Goal: Feedback & Contribution: Contribute content

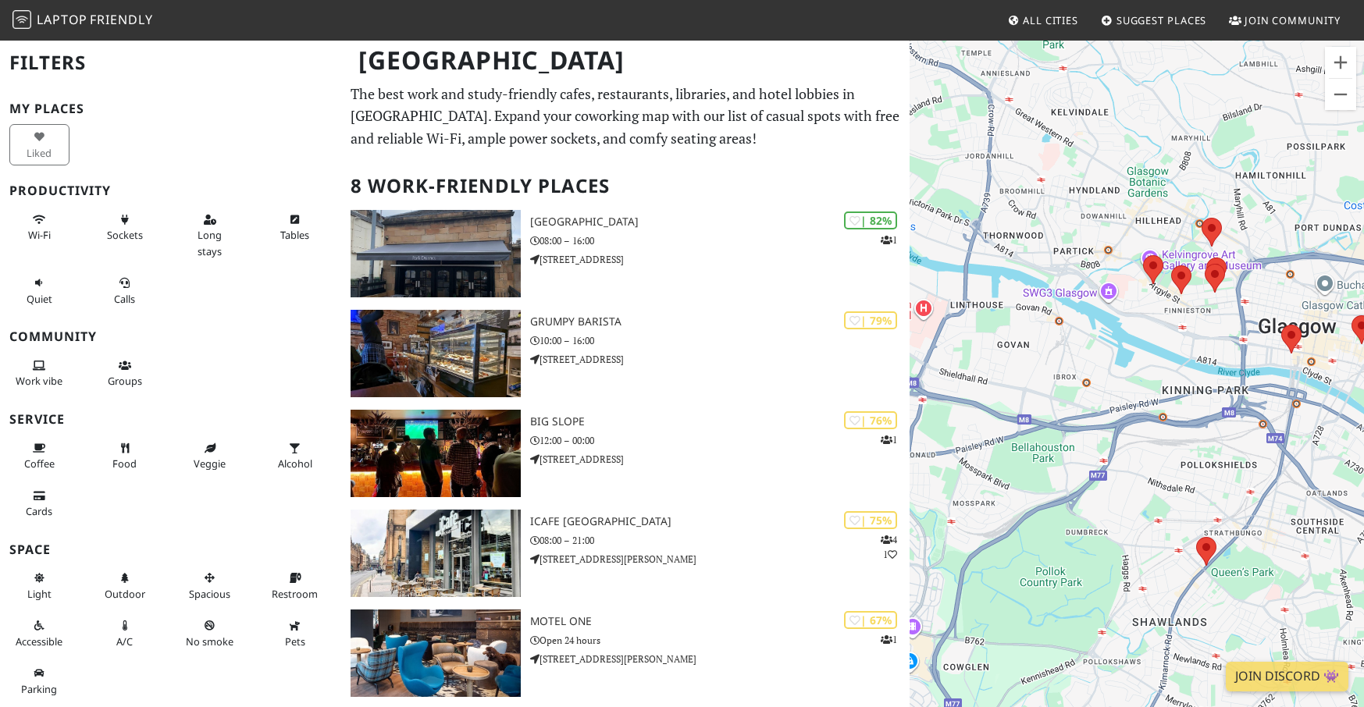
drag, startPoint x: 1030, startPoint y: 388, endPoint x: 1153, endPoint y: 403, distance: 123.4
click at [1153, 403] on div at bounding box center [1136, 392] width 454 height 707
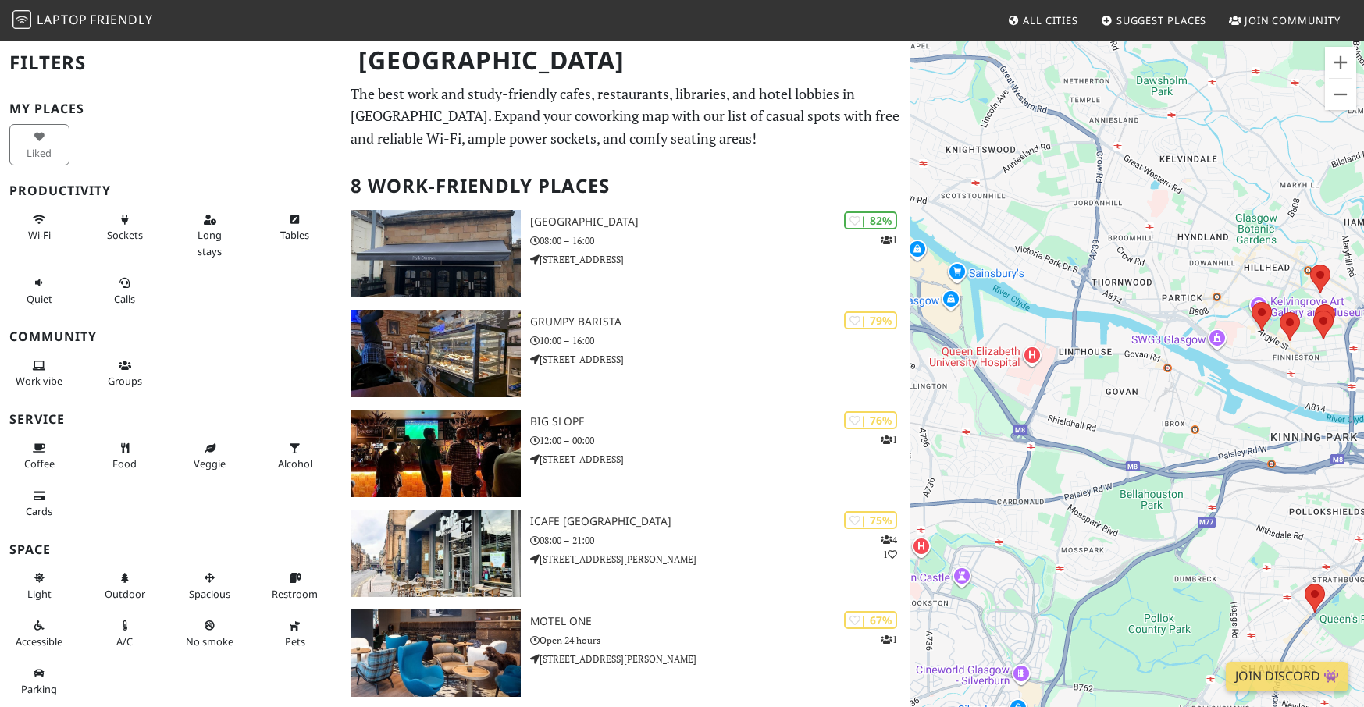
drag, startPoint x: 1017, startPoint y: 382, endPoint x: 1128, endPoint y: 429, distance: 120.3
click at [1128, 429] on div at bounding box center [1136, 392] width 454 height 707
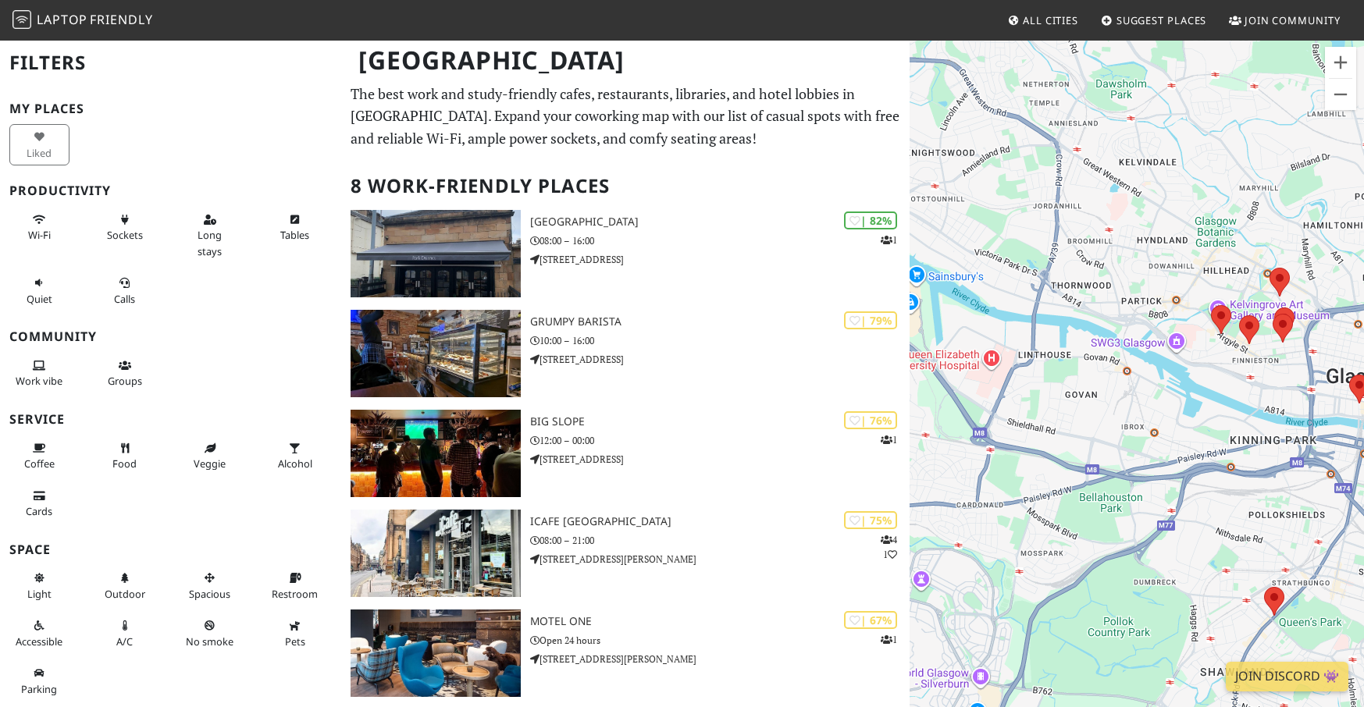
drag, startPoint x: 1001, startPoint y: 386, endPoint x: 961, endPoint y: 391, distance: 41.0
click at [961, 391] on div at bounding box center [1136, 392] width 454 height 707
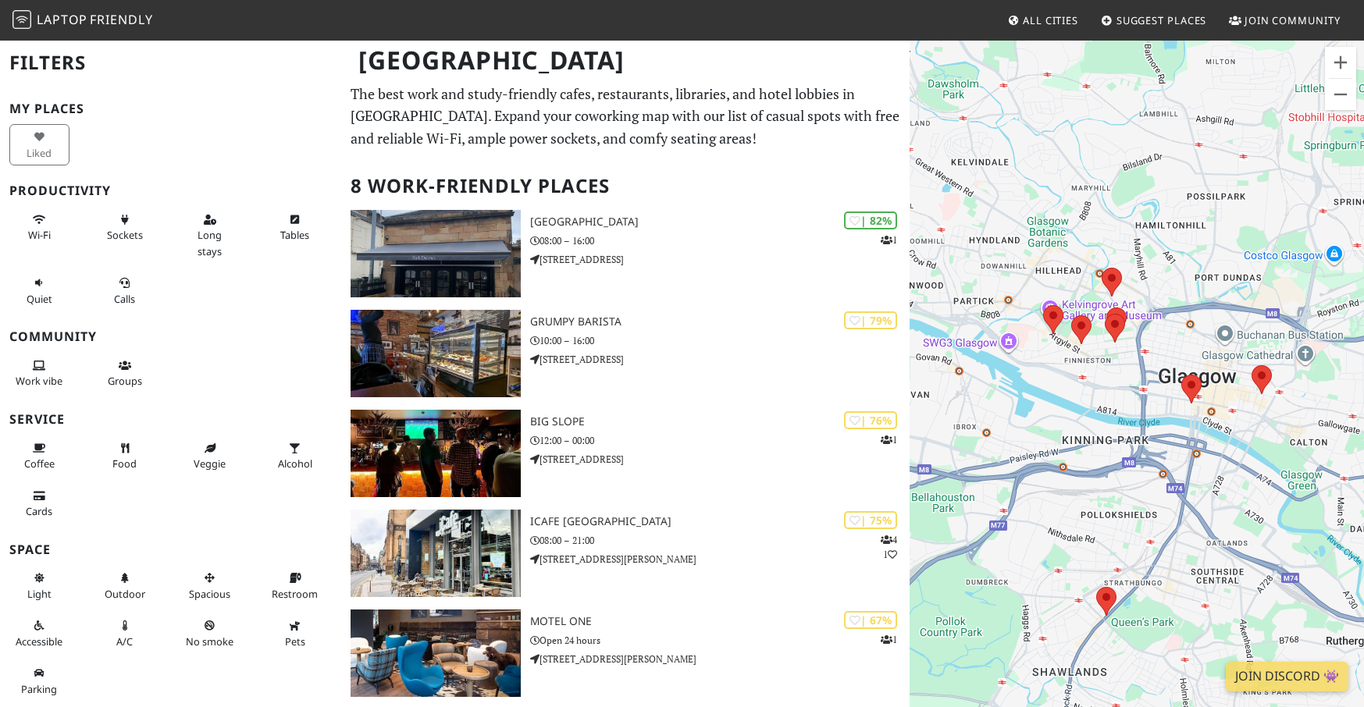
click at [1004, 14] on link "All Cities" at bounding box center [1043, 20] width 84 height 28
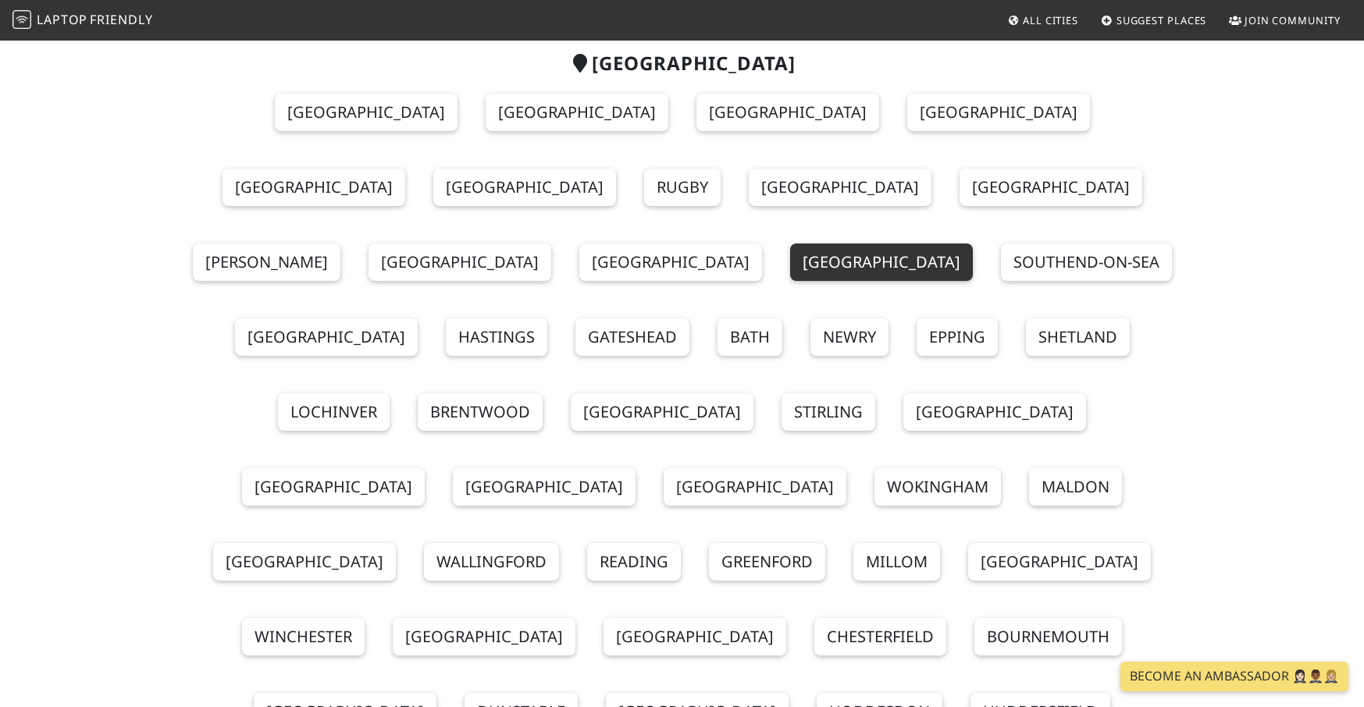
scroll to position [144, 0]
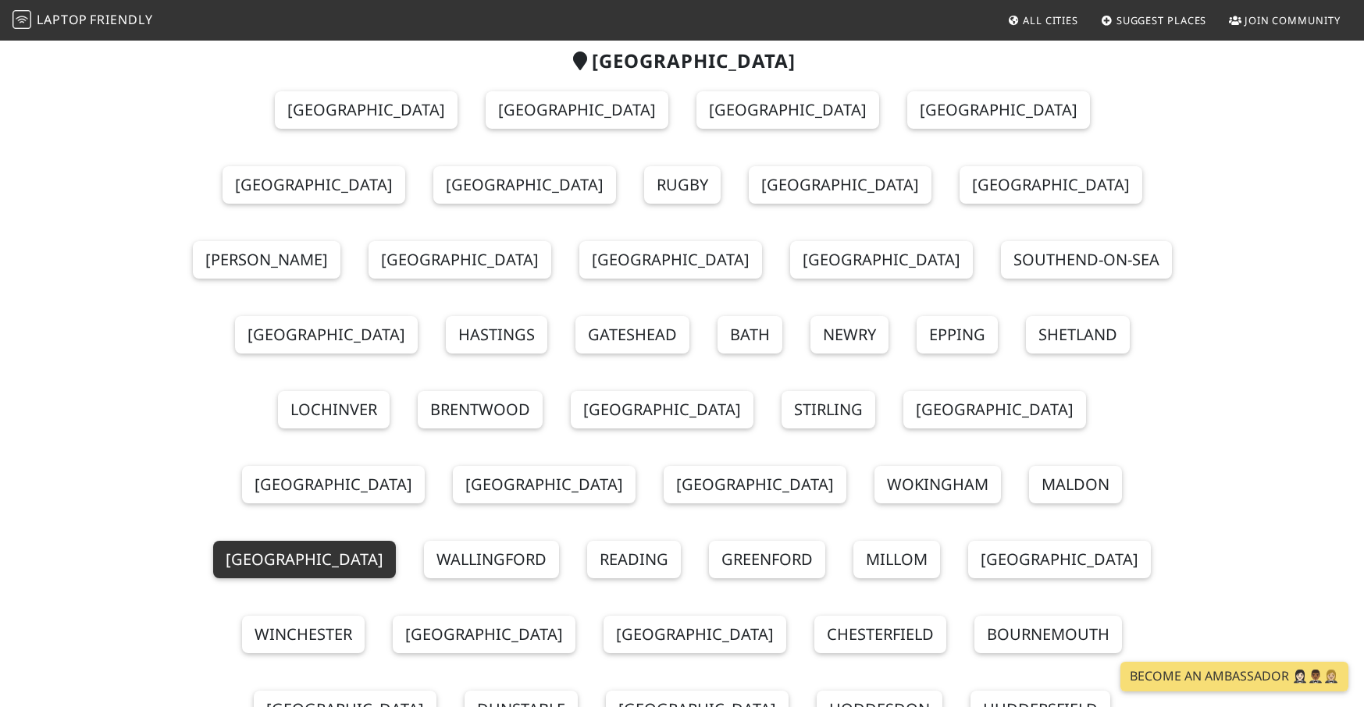
click at [396, 541] on link "[GEOGRAPHIC_DATA]" at bounding box center [304, 559] width 183 height 37
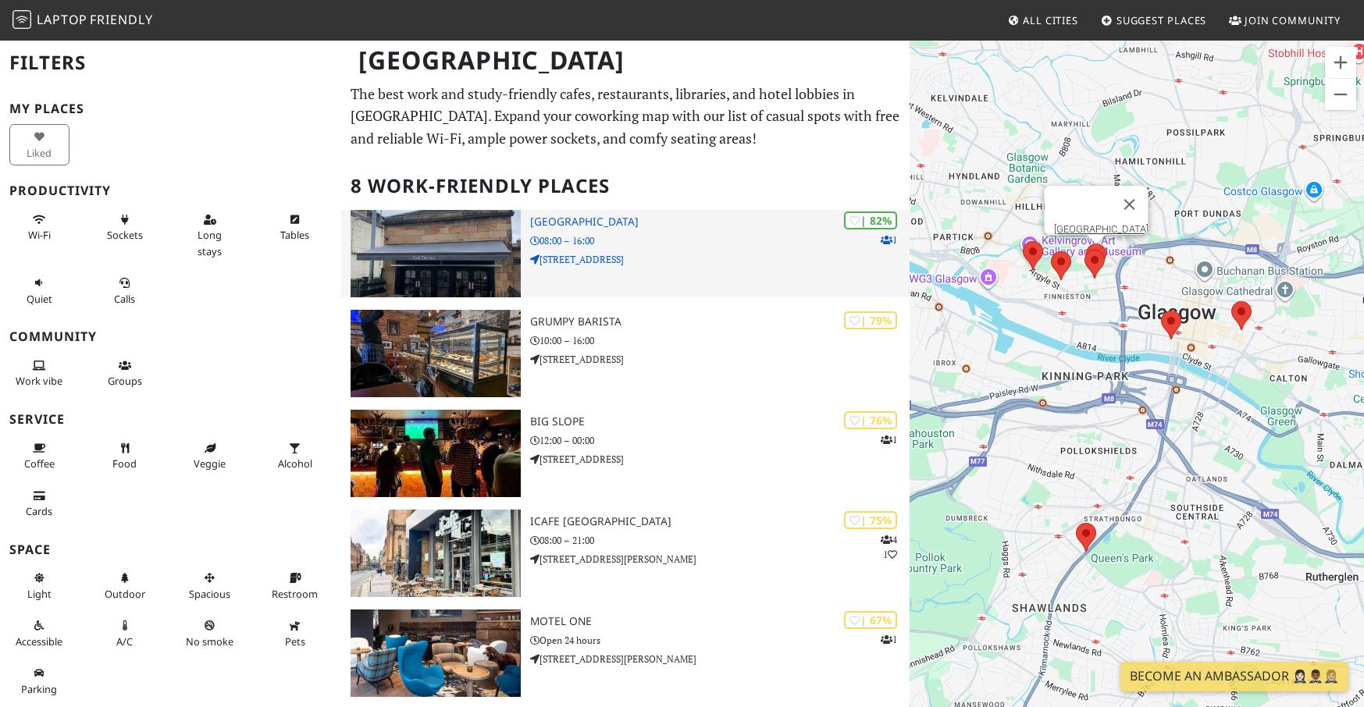
click at [656, 260] on p "136 Elderslie Street" at bounding box center [719, 259] width 379 height 15
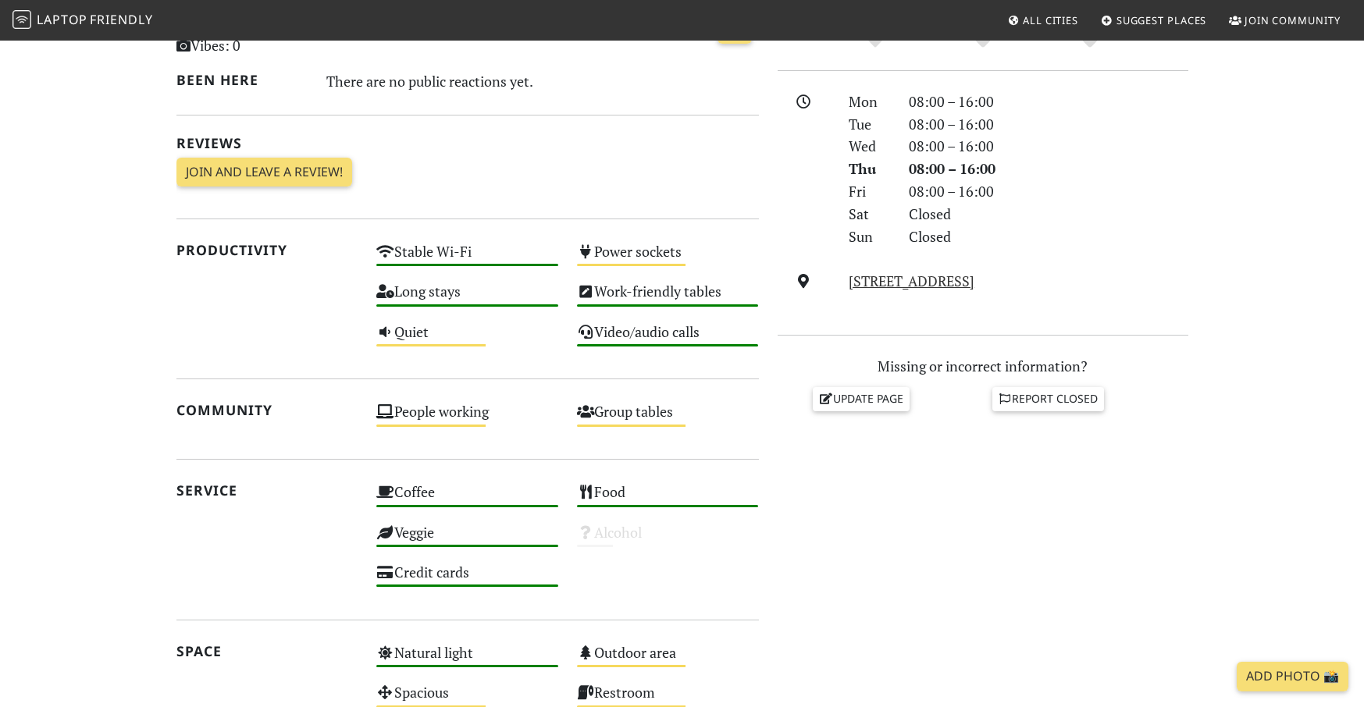
scroll to position [412, 0]
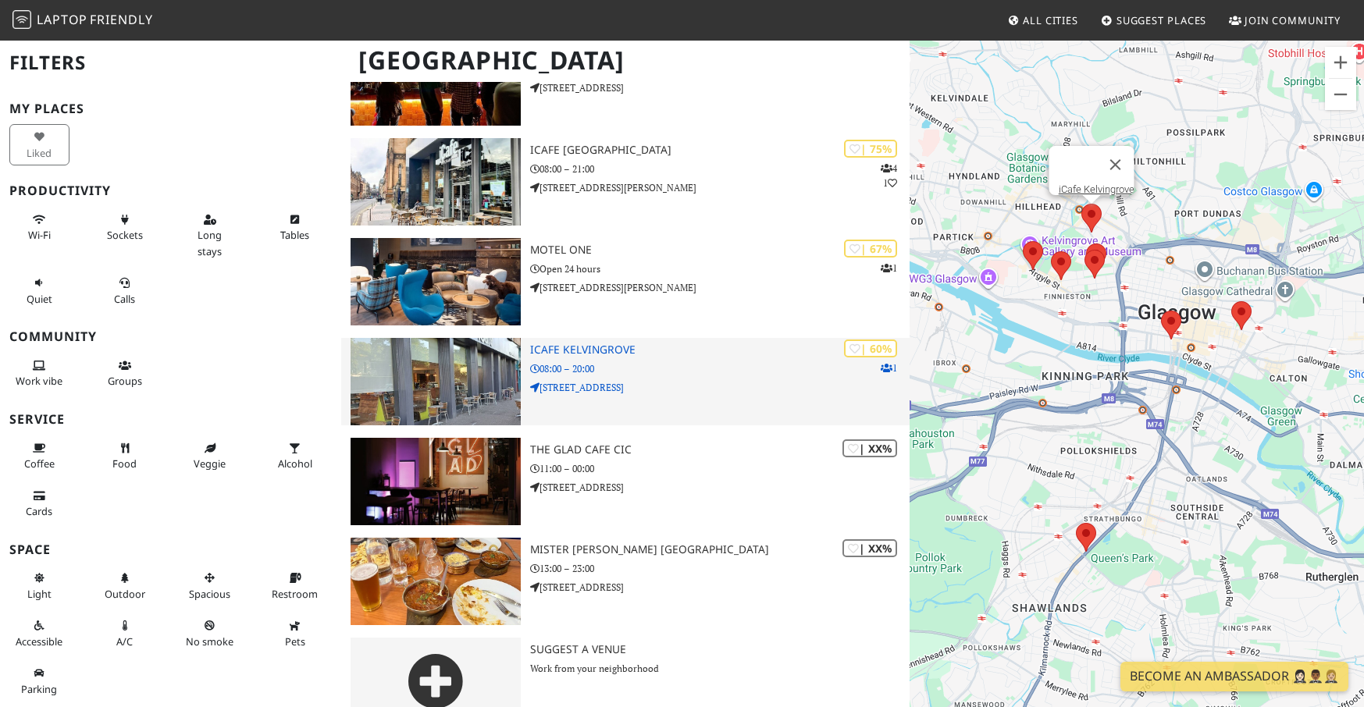
scroll to position [402, 0]
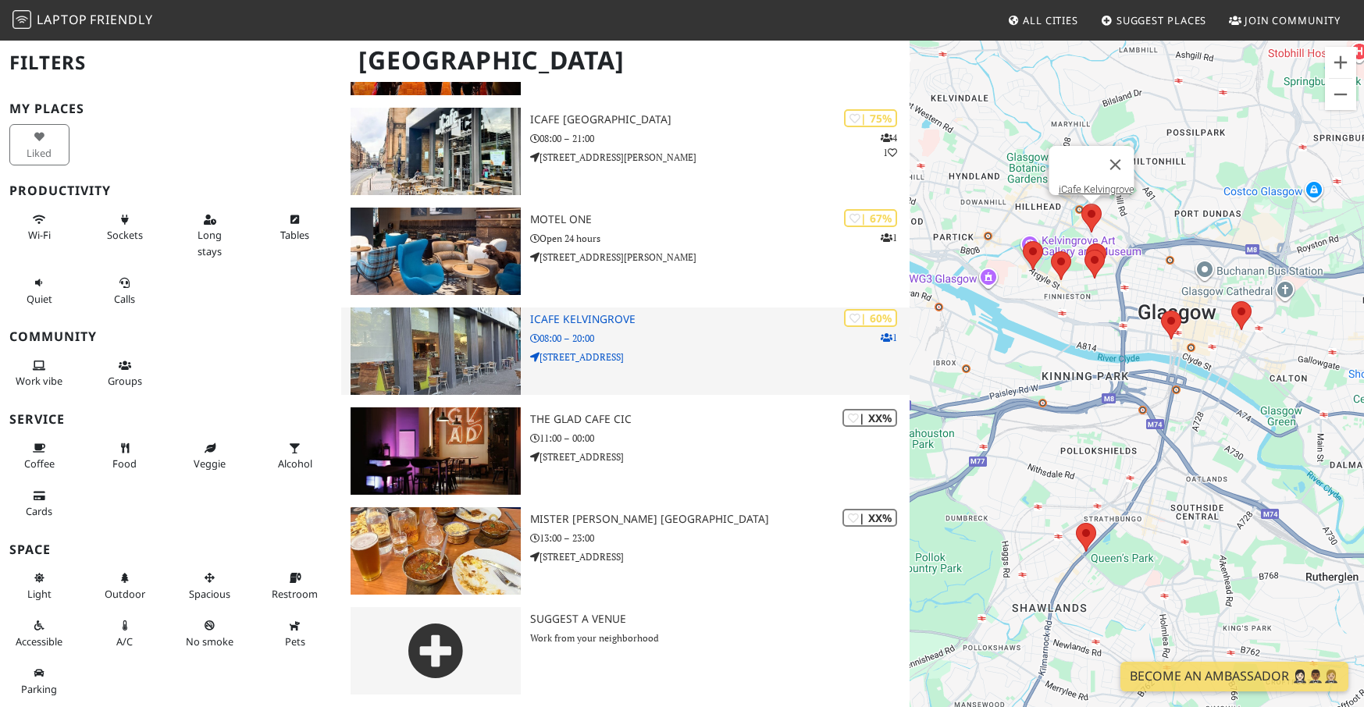
click at [444, 354] on img at bounding box center [435, 351] width 171 height 87
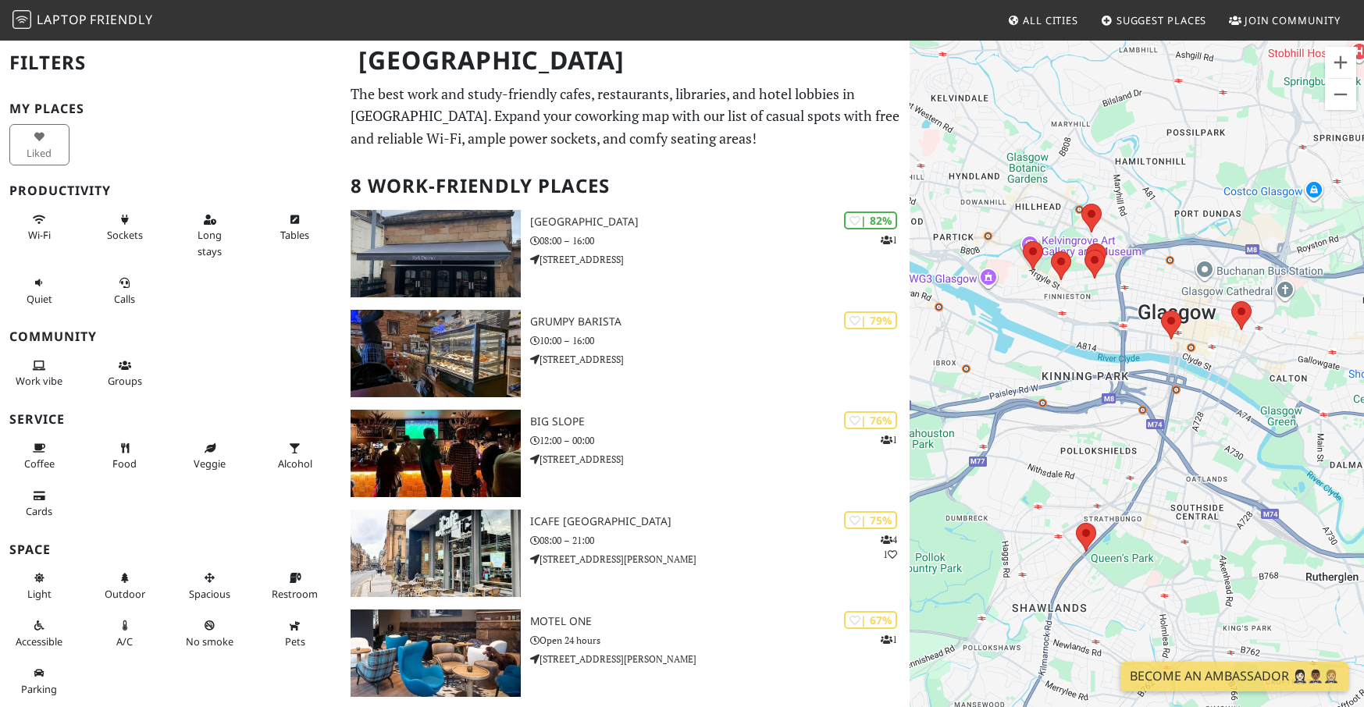
click at [106, 21] on span "Friendly" at bounding box center [121, 19] width 62 height 17
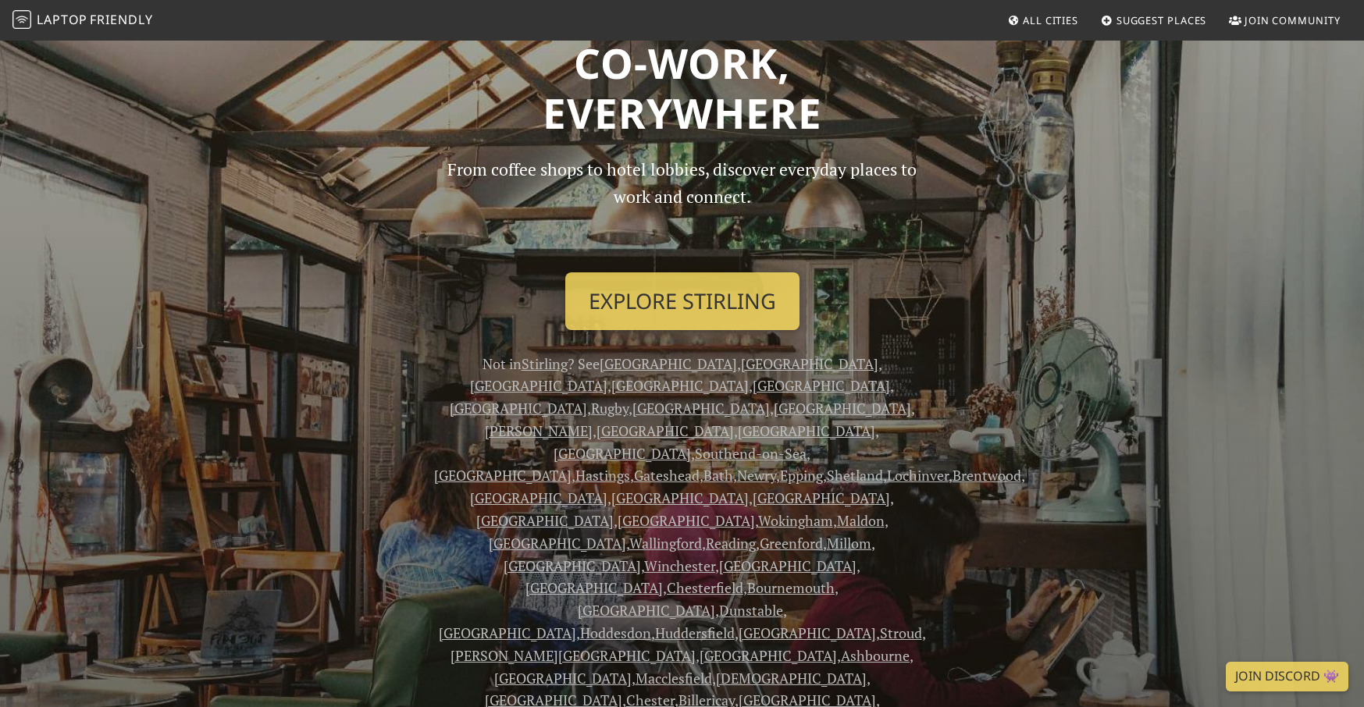
scroll to position [84, 0]
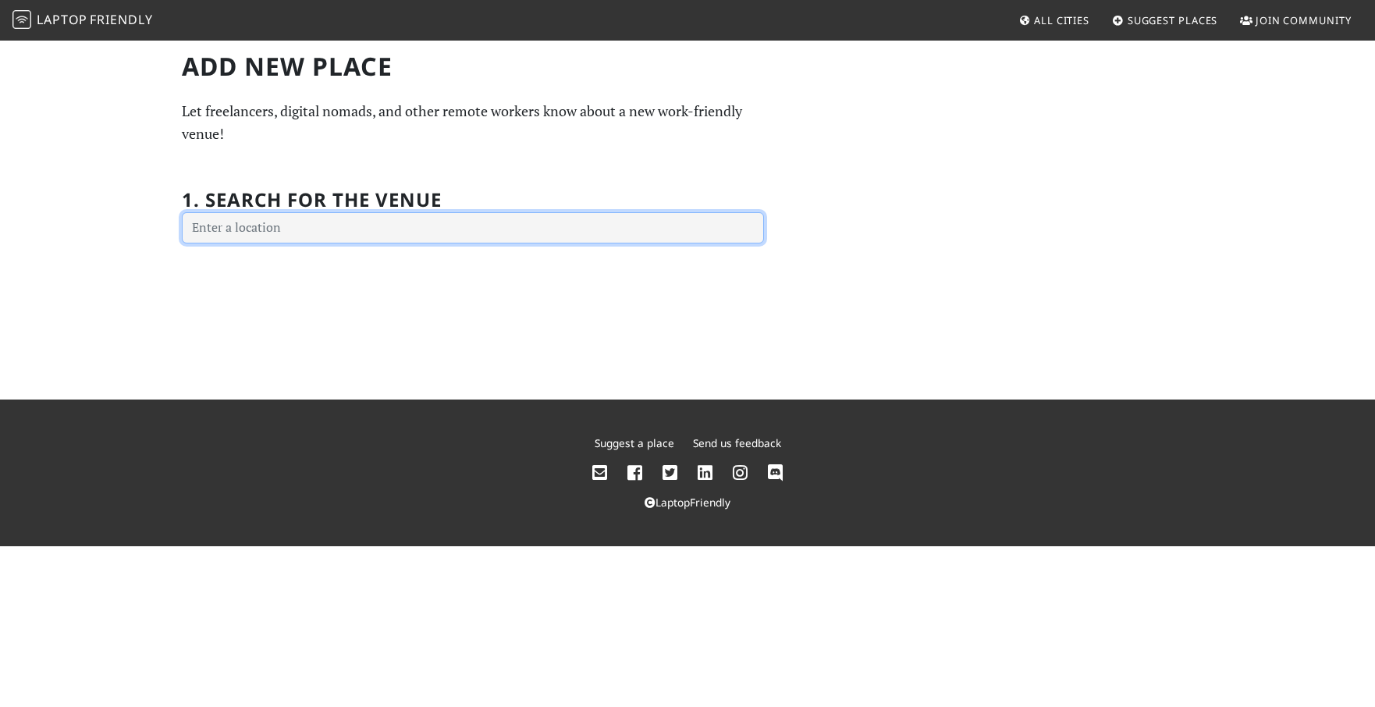
click at [436, 235] on input "text" at bounding box center [473, 227] width 582 height 31
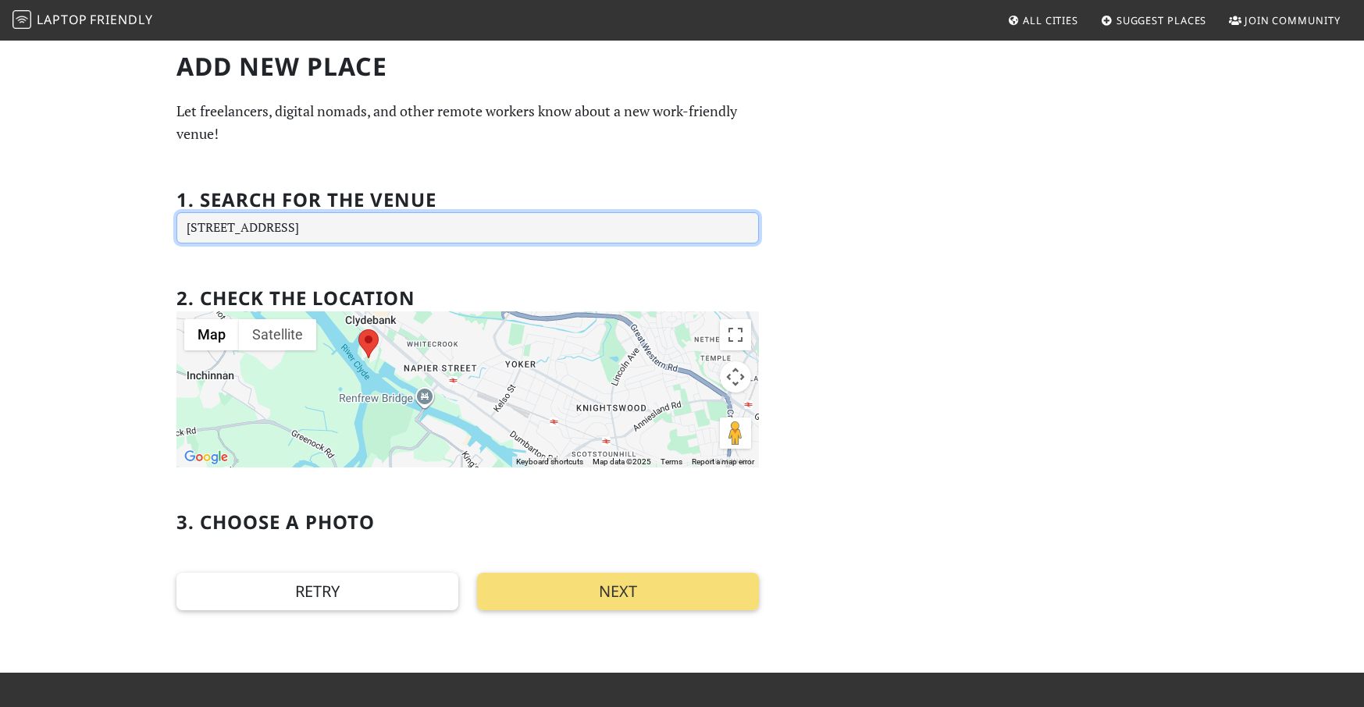
type input "Queens Quay, Aurora Ave, Clydebank G81 1BF, UK"
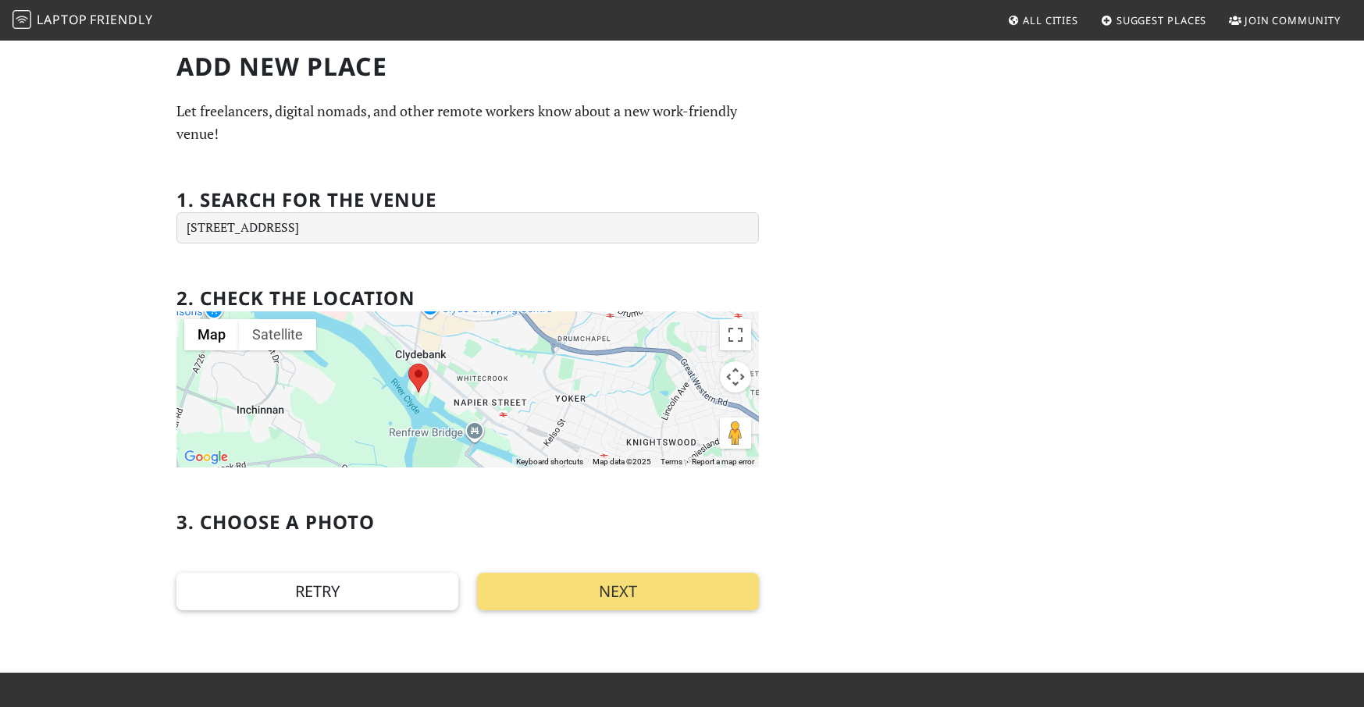
drag, startPoint x: 477, startPoint y: 382, endPoint x: 528, endPoint y: 418, distance: 62.8
click at [528, 418] on div at bounding box center [467, 389] width 582 height 156
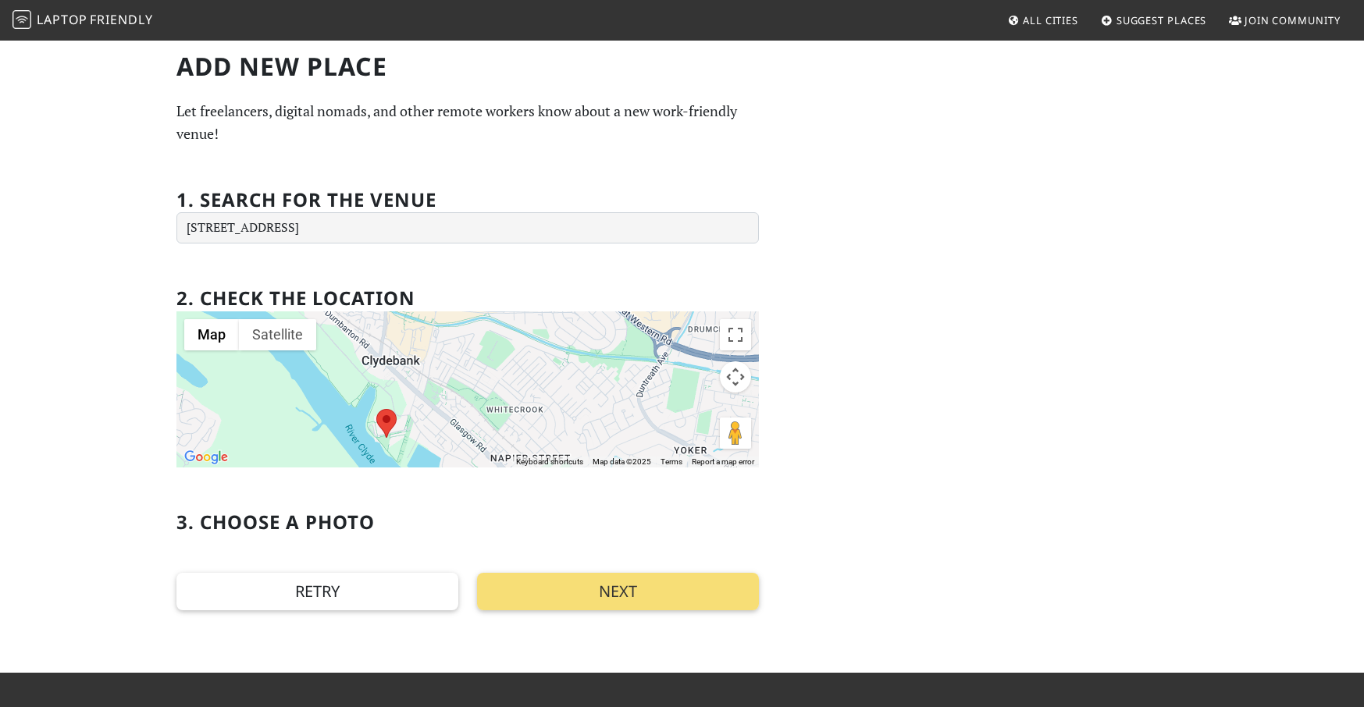
drag, startPoint x: 404, startPoint y: 401, endPoint x: 483, endPoint y: 474, distance: 107.7
click at [483, 474] on section "2. Check the location ← Move left → Move right ↑ Move up ↓ Move down + Zoom in …" at bounding box center [467, 401] width 582 height 267
click at [635, 592] on button "Next" at bounding box center [618, 591] width 282 height 37
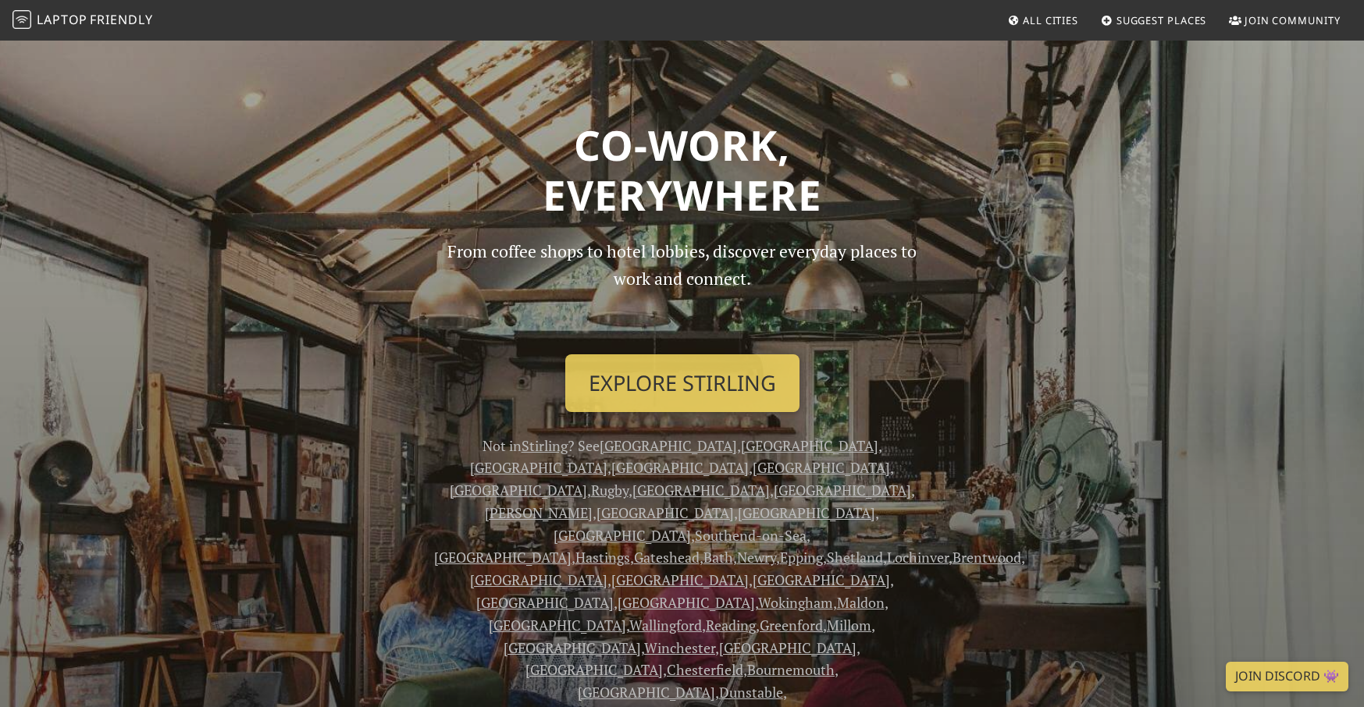
scroll to position [84, 0]
